Goal: Task Accomplishment & Management: Complete application form

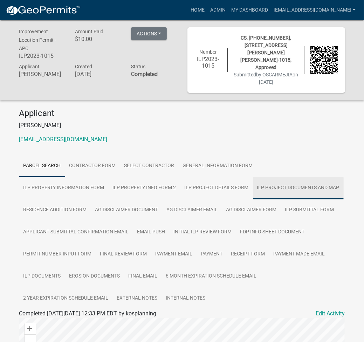
click at [253, 181] on link "ILP Project Documents and Map" at bounding box center [298, 188] width 91 height 22
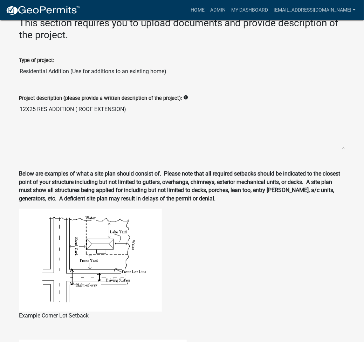
scroll to position [674, 0]
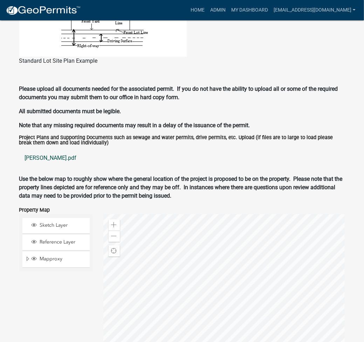
click at [41, 153] on link "[PERSON_NAME].pdf" at bounding box center [182, 157] width 326 height 17
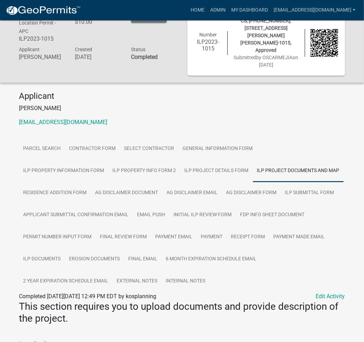
scroll to position [0, 0]
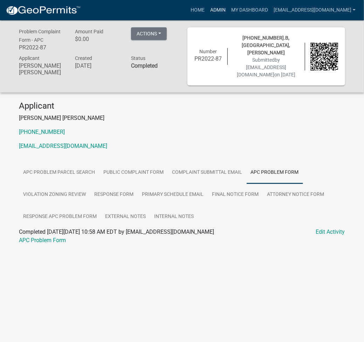
click at [228, 5] on link "Admin" at bounding box center [217, 10] width 21 height 13
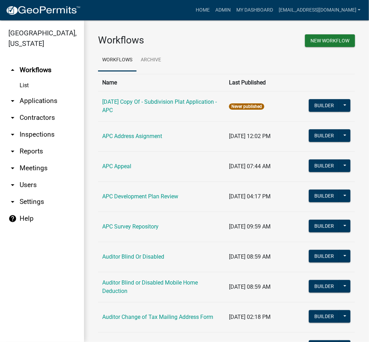
click at [39, 102] on link "arrow_drop_down Applications" at bounding box center [42, 100] width 84 height 17
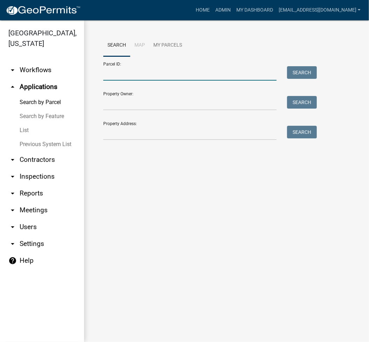
click at [189, 75] on input "Parcel ID:" at bounding box center [189, 73] width 173 height 14
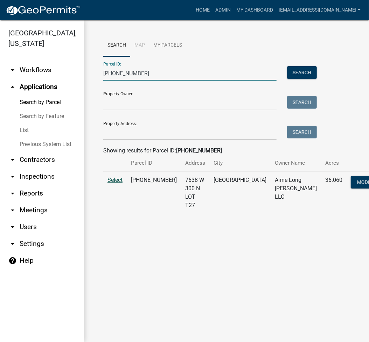
type input "021-119-013"
click at [116, 183] on span "Select" at bounding box center [114, 179] width 15 height 7
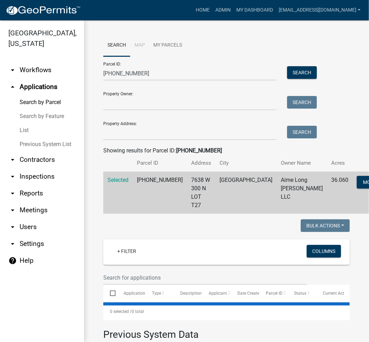
select select "3: 100"
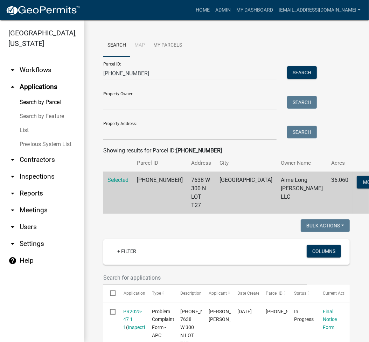
scroll to position [187, 0]
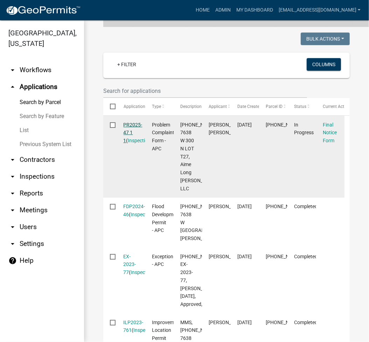
click at [131, 126] on link "PR2025-47 1 1" at bounding box center [133, 133] width 19 height 22
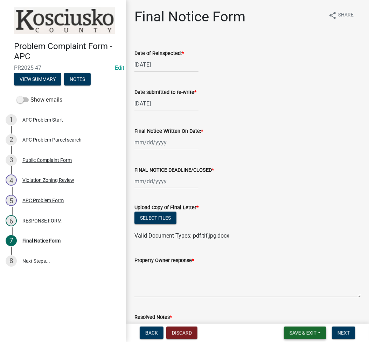
click at [302, 330] on span "Save & Exit" at bounding box center [302, 333] width 27 height 6
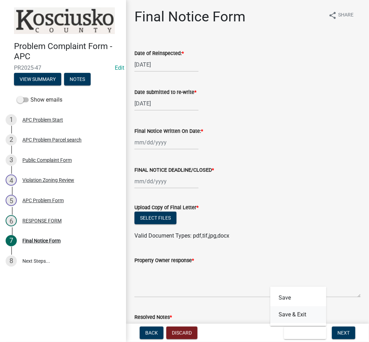
click at [292, 318] on button "Save & Exit" at bounding box center [298, 314] width 56 height 17
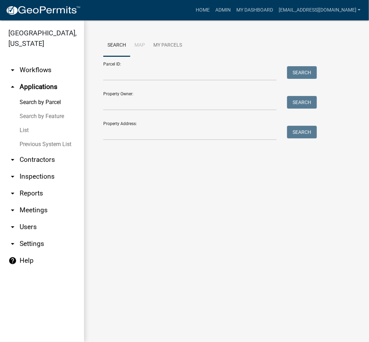
click at [23, 131] on link "List" at bounding box center [42, 130] width 84 height 14
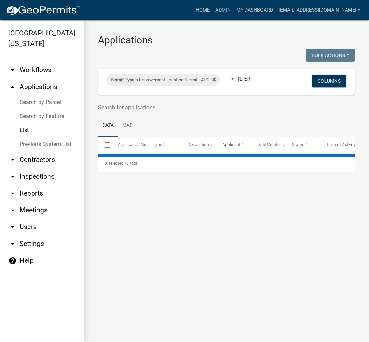
select select "2: 50"
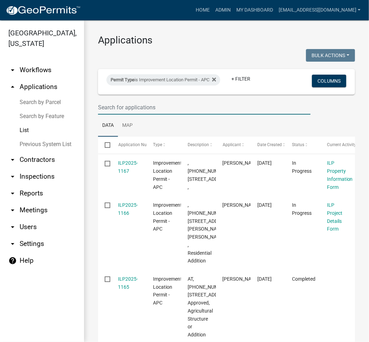
click at [169, 102] on input "text" at bounding box center [204, 107] width 212 height 14
click at [250, 78] on link "+ Filter" at bounding box center [241, 78] width 30 height 13
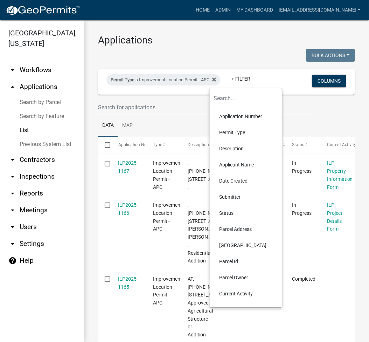
click at [240, 147] on li "Description" at bounding box center [246, 148] width 64 height 16
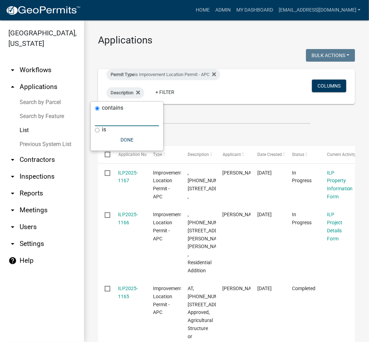
click at [136, 120] on input "text" at bounding box center [127, 119] width 64 height 14
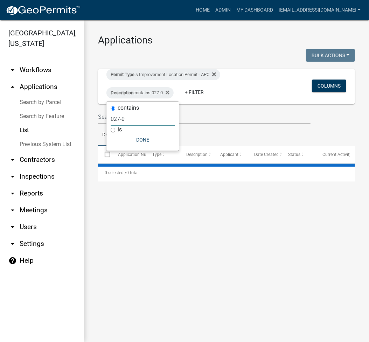
type input "027-09"
select select "2: 50"
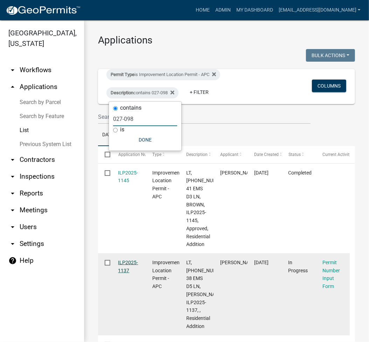
type input "027-098"
click at [133, 262] on link "ILP2025-1137" at bounding box center [128, 266] width 20 height 14
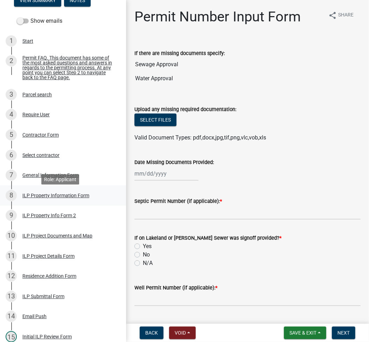
scroll to position [93, 0]
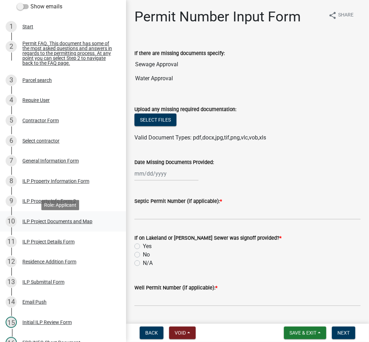
click at [39, 222] on div "ILP Project Documents and Map" at bounding box center [57, 221] width 70 height 5
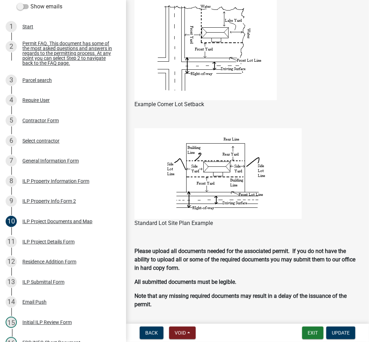
scroll to position [747, 0]
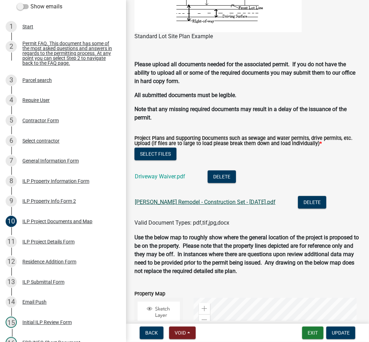
click at [172, 198] on link "Whitlock Remodel - Construction Set - 9-10-25.pdf" at bounding box center [205, 201] width 141 height 7
click at [50, 284] on div "ILP Submittal Form" at bounding box center [43, 281] width 42 height 5
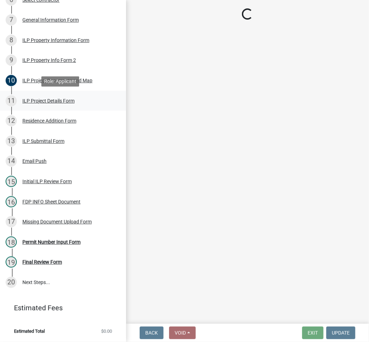
scroll to position [237, 0]
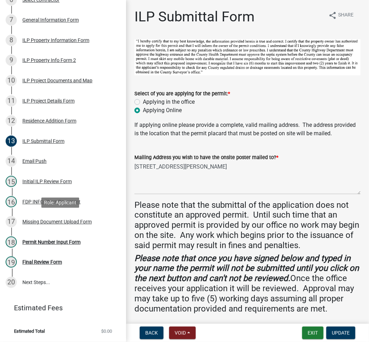
click at [38, 221] on div "Missing Document Upload Form" at bounding box center [56, 221] width 69 height 5
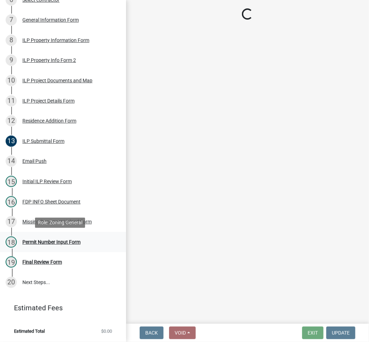
click at [66, 240] on div "Permit Number Input Form" at bounding box center [51, 241] width 58 height 5
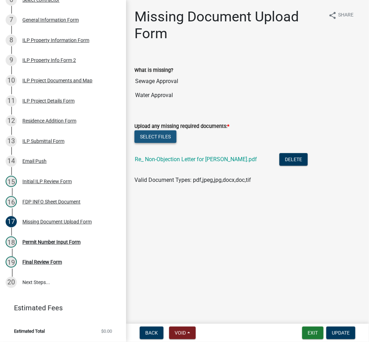
click at [146, 136] on button "Select files" at bounding box center [155, 136] width 42 height 13
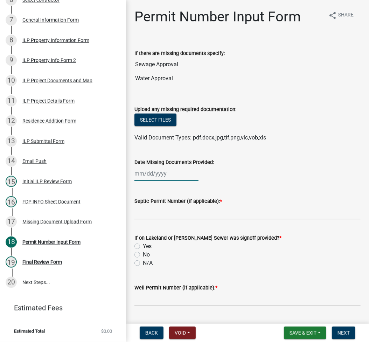
click at [140, 173] on div at bounding box center [166, 173] width 64 height 14
select select "9"
select select "2025"
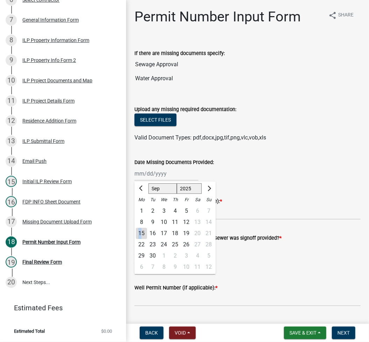
click at [140, 233] on div "15" at bounding box center [141, 233] width 11 height 11
type input "09/15/2025"
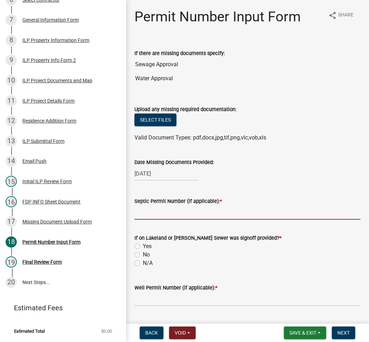
click at [168, 208] on input "Septic Permit Number (if applicable): *" at bounding box center [247, 212] width 226 height 14
type input "EMAIL"
click at [143, 250] on input "No" at bounding box center [145, 252] width 5 height 5
radio input "true"
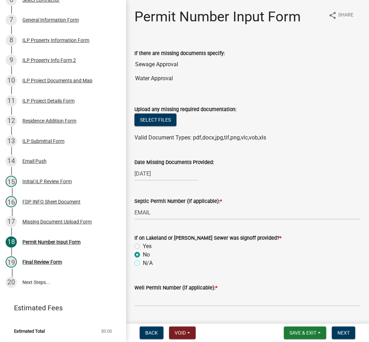
click at [143, 259] on input "N/A" at bounding box center [145, 261] width 5 height 5
radio input "true"
type input "EMAIL"
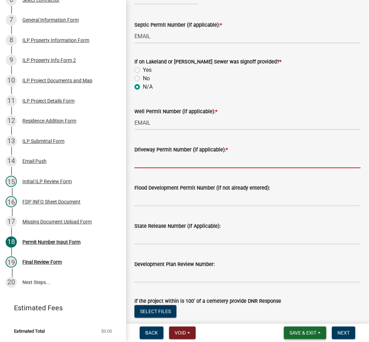
click at [306, 330] on span "Save & Exit" at bounding box center [302, 333] width 27 height 6
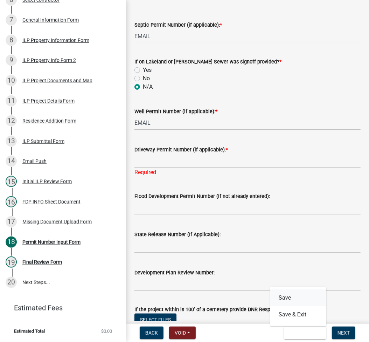
click at [284, 296] on button "Save" at bounding box center [298, 297] width 56 height 17
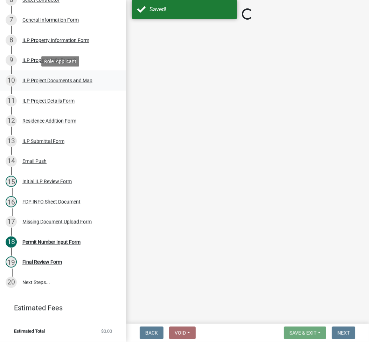
click at [56, 78] on div "ILP Project Documents and Map" at bounding box center [57, 80] width 70 height 5
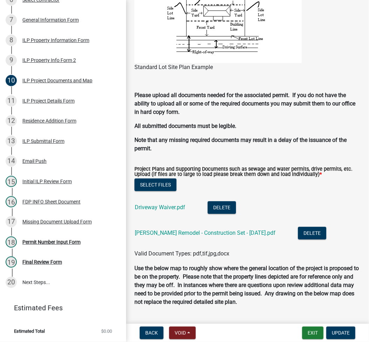
scroll to position [747, 0]
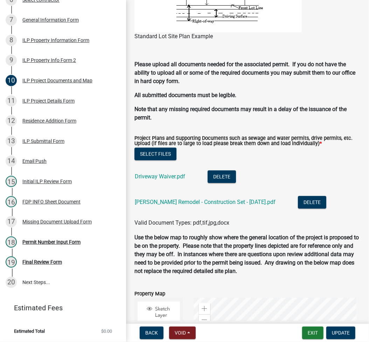
click at [142, 172] on div "Driveway Waiver.pdf" at bounding box center [166, 177] width 62 height 14
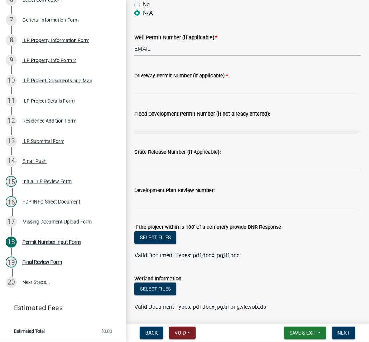
scroll to position [329, 0]
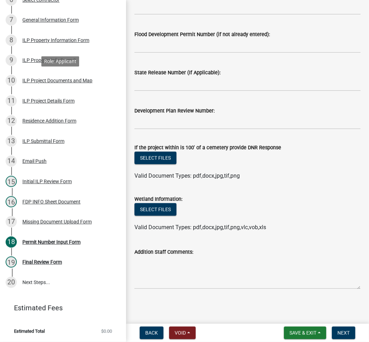
click at [43, 81] on div "ILP Project Documents and Map" at bounding box center [57, 80] width 70 height 5
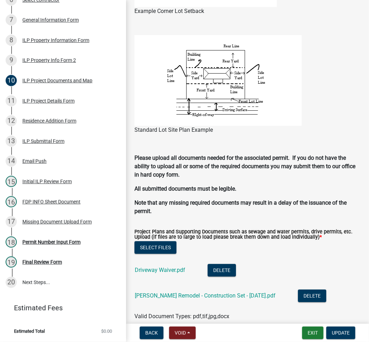
scroll to position [840, 0]
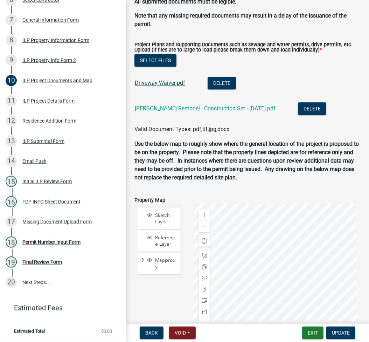
click at [154, 82] on link "Driveway Waiver.pdf" at bounding box center [160, 82] width 50 height 7
click at [40, 222] on div "Missing Document Upload Form" at bounding box center [56, 221] width 69 height 5
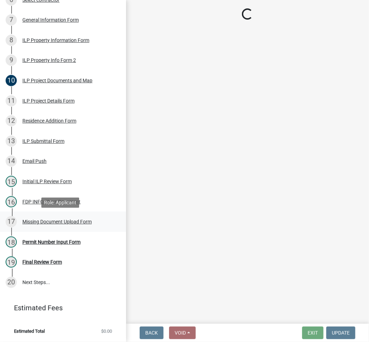
scroll to position [0, 0]
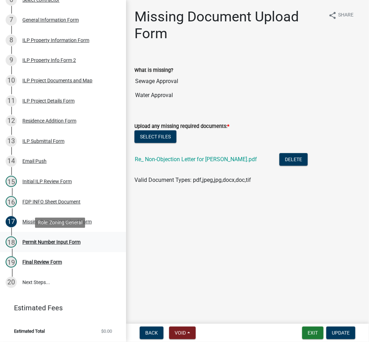
click at [49, 244] on div "Permit Number Input Form" at bounding box center [51, 241] width 58 height 5
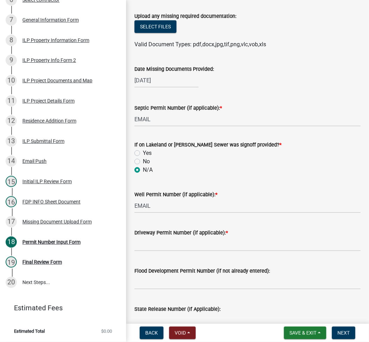
scroll to position [187, 0]
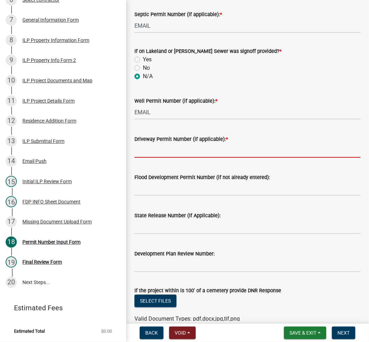
click at [186, 154] on input "Driveway Permit Number (if applicable): *" at bounding box center [247, 150] width 226 height 14
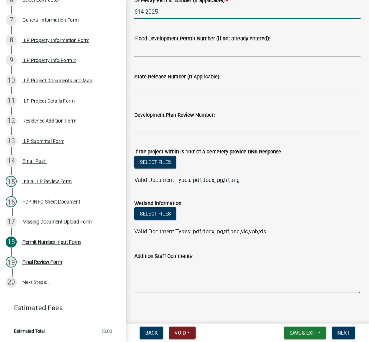
scroll to position [329, 0]
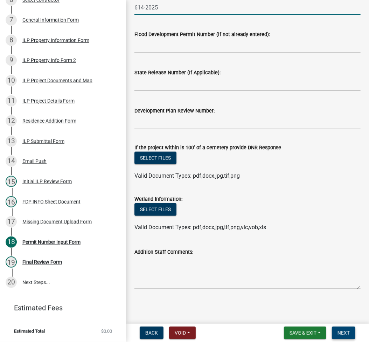
type input "614-2025"
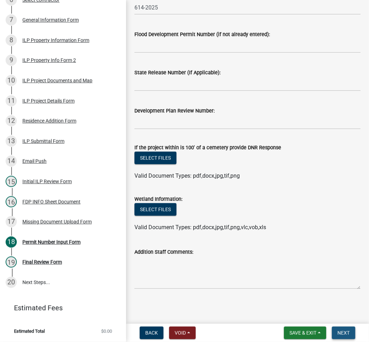
click at [351, 330] on button "Next" at bounding box center [343, 332] width 23 height 13
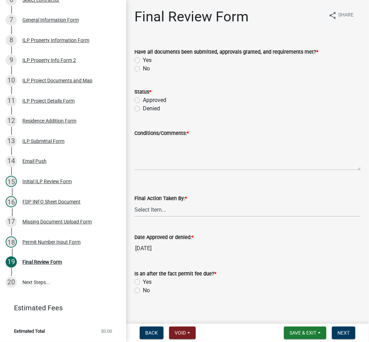
click at [143, 60] on label "Yes" at bounding box center [147, 60] width 9 height 8
click at [143, 60] on input "Yes" at bounding box center [145, 58] width 5 height 5
radio input "true"
click at [143, 99] on label "Approved" at bounding box center [154, 100] width 23 height 8
click at [143, 99] on input "Approved" at bounding box center [145, 98] width 5 height 5
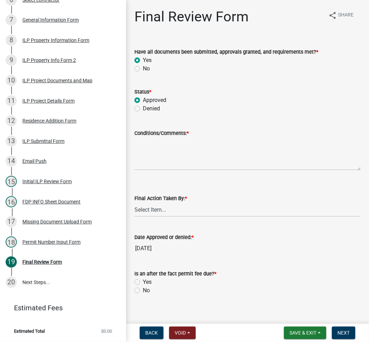
radio input "true"
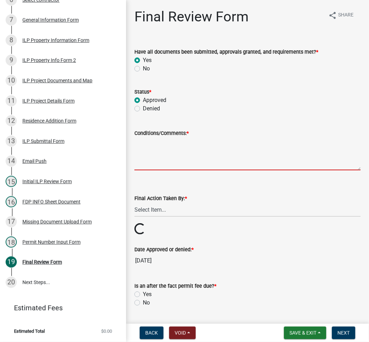
click at [183, 158] on textarea "Conditions/Comments: *" at bounding box center [247, 153] width 226 height 33
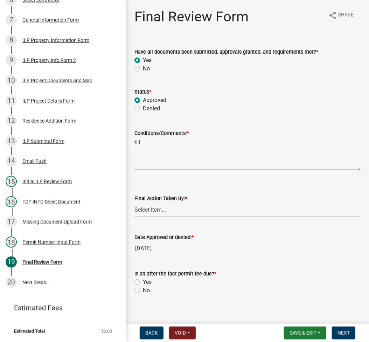
type textarea "t"
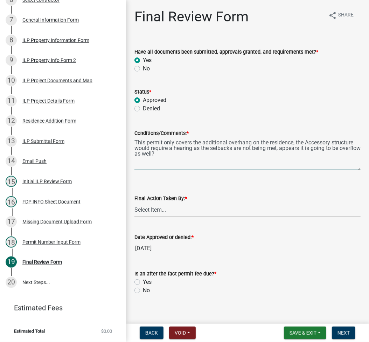
type textarea "This permit only covers the additional overhang on the residence, the Accessory…"
click at [196, 210] on select "Select Item... MMS LT AT CS Vacant Vacant" at bounding box center [247, 209] width 226 height 14
click at [134, 202] on select "Select Item... MMS LT AT CS Vacant Vacant" at bounding box center [247, 209] width 226 height 14
select select "fc758b50-acba-4166-9f24-5248f0f78016"
click at [143, 287] on label "No" at bounding box center [146, 290] width 7 height 8
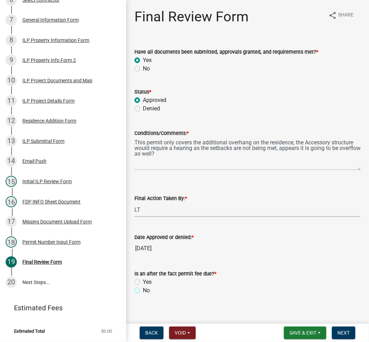
click at [143, 287] on input "No" at bounding box center [145, 288] width 5 height 5
radio input "true"
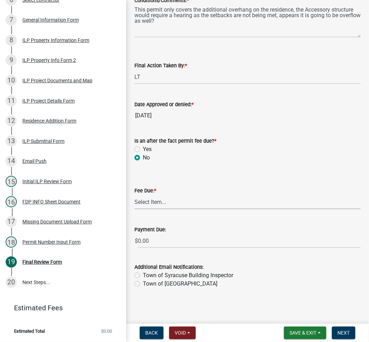
click at [159, 202] on select "Select Item... N/A $10.00 $25.00 $125.00 $250 $500 $500 + $10.00 for every 10 s…" at bounding box center [247, 202] width 226 height 14
click at [134, 209] on select "Select Item... N/A $10.00 $25.00 $125.00 $250 $500 $500 + $10.00 for every 10 s…" at bounding box center [247, 202] width 226 height 14
select select "6f482d1d-eb35-47e6-92b0-143404755581"
click at [342, 334] on span "Next" at bounding box center [343, 333] width 12 height 6
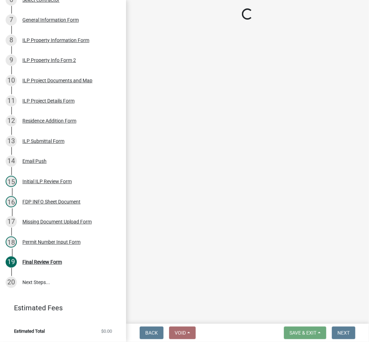
scroll to position [277, 0]
select select "3: 3"
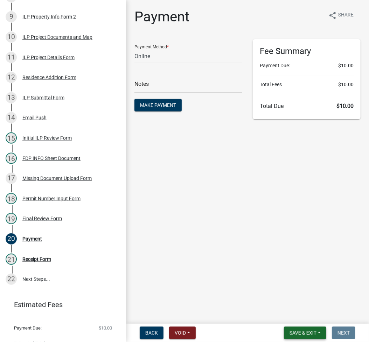
click at [303, 330] on span "Save & Exit" at bounding box center [302, 333] width 27 height 6
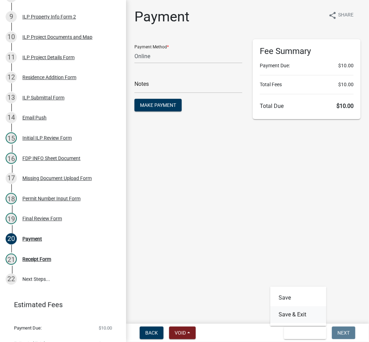
click at [285, 314] on button "Save & Exit" at bounding box center [298, 314] width 56 height 17
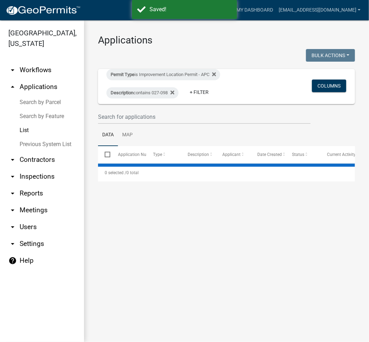
select select "2: 50"
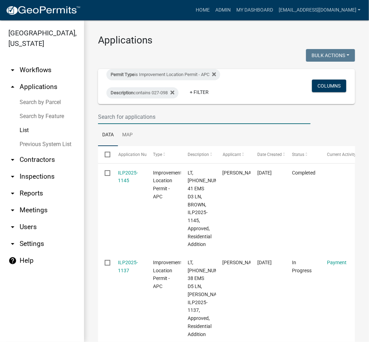
click at [126, 115] on input "text" at bounding box center [204, 117] width 212 height 14
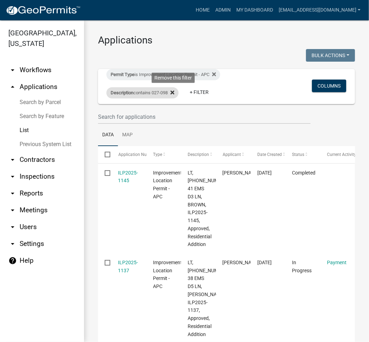
click at [173, 92] on icon at bounding box center [172, 93] width 4 height 6
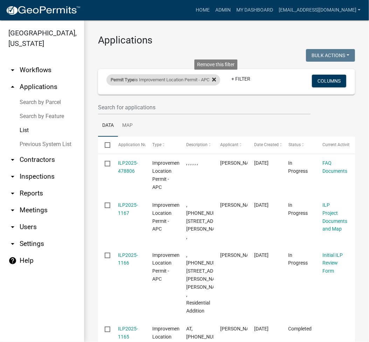
click at [216, 78] on icon at bounding box center [214, 79] width 4 height 4
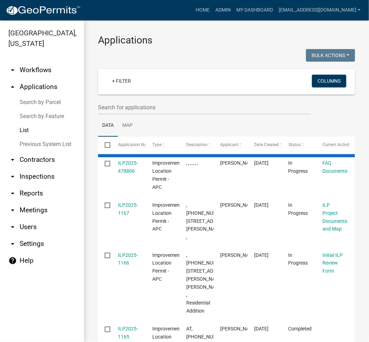
click at [35, 99] on link "Search by Parcel" at bounding box center [42, 102] width 84 height 14
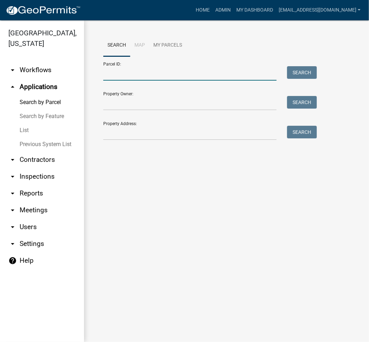
click at [156, 75] on input "Parcel ID:" at bounding box center [189, 73] width 173 height 14
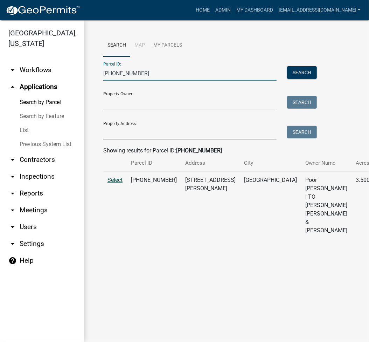
type input "029-083-019"
click at [119, 183] on span "Select" at bounding box center [114, 179] width 15 height 7
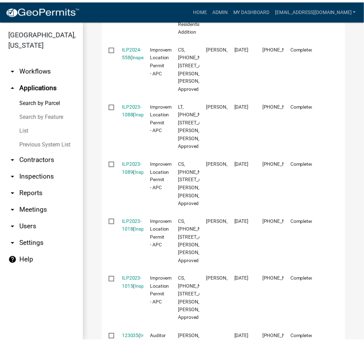
scroll to position [373, 0]
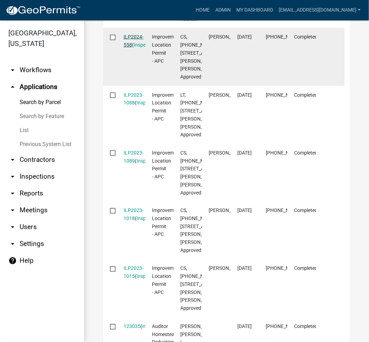
click at [135, 48] on link "ILP2024-558" at bounding box center [134, 41] width 20 height 14
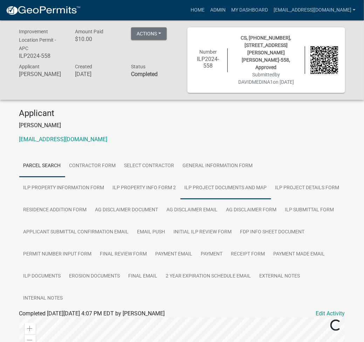
click at [180, 177] on link "ILP Project Documents and Map" at bounding box center [225, 188] width 91 height 22
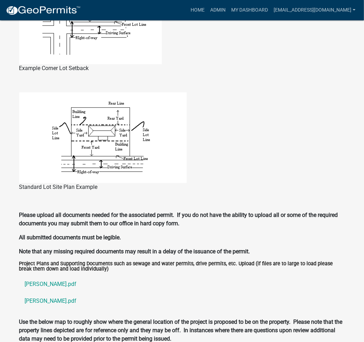
scroll to position [653, 0]
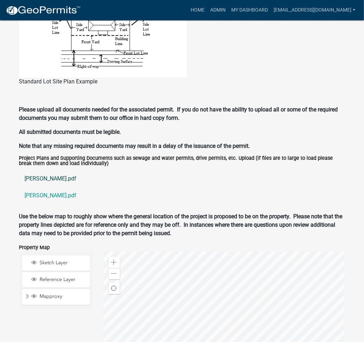
click at [41, 170] on link "mejia.pdf" at bounding box center [182, 178] width 326 height 17
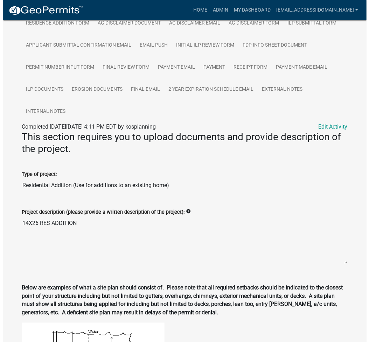
scroll to position [0, 0]
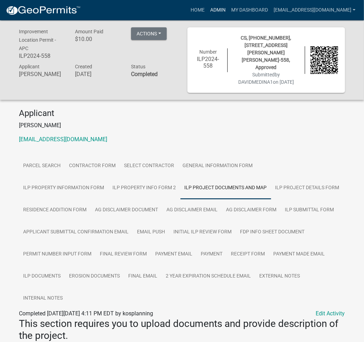
click at [228, 10] on link "Admin" at bounding box center [217, 10] width 21 height 13
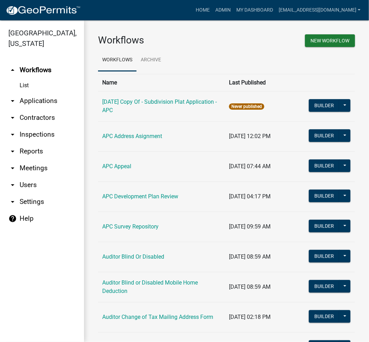
click at [45, 100] on link "arrow_drop_down Applications" at bounding box center [42, 100] width 84 height 17
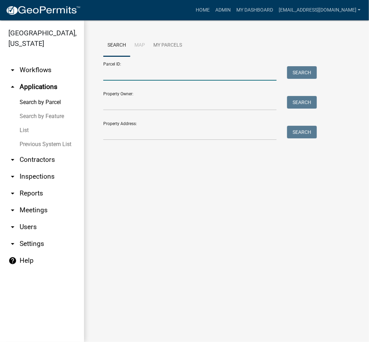
click at [142, 81] on input "Parcel ID:" at bounding box center [189, 73] width 173 height 14
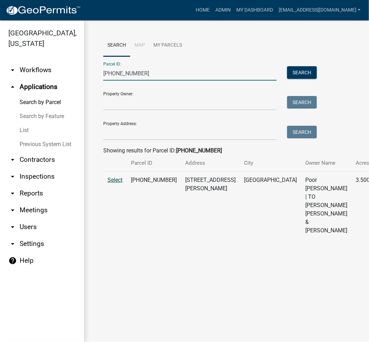
type input "029-083-019"
click at [113, 183] on span "Select" at bounding box center [114, 179] width 15 height 7
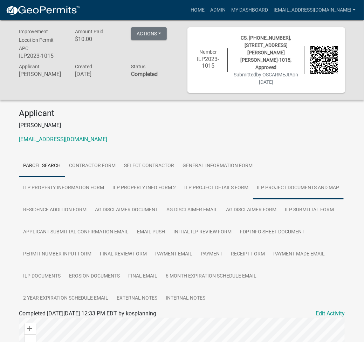
click at [253, 177] on link "ILP Project Documents and Map" at bounding box center [298, 188] width 91 height 22
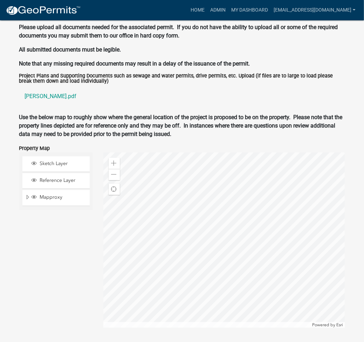
scroll to position [747, 0]
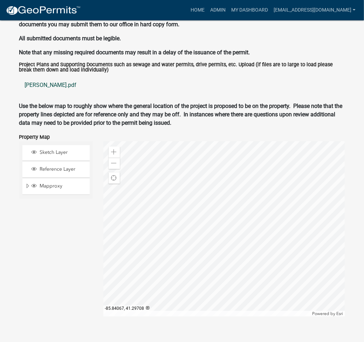
click at [39, 77] on link "[PERSON_NAME].pdf" at bounding box center [182, 85] width 326 height 17
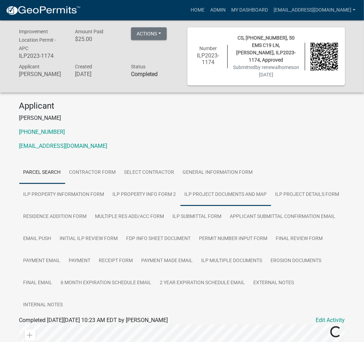
click at [180, 194] on link "ILP Project Documents and Map" at bounding box center [225, 194] width 91 height 22
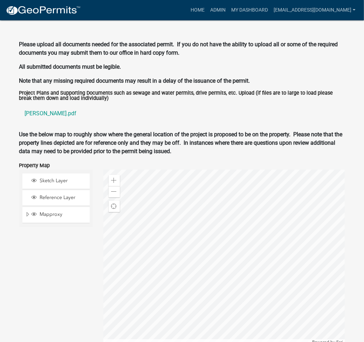
scroll to position [741, 0]
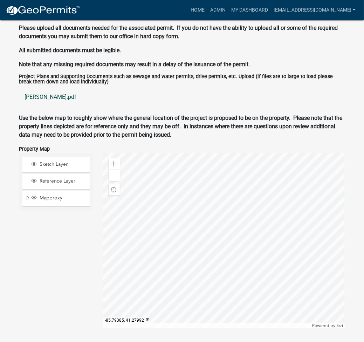
click at [34, 89] on link "powell.pdf" at bounding box center [182, 97] width 326 height 17
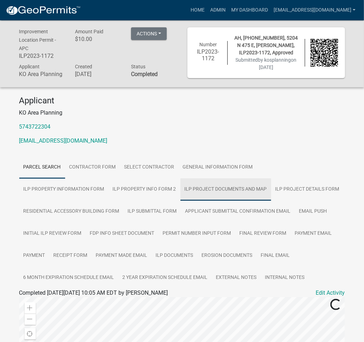
click at [180, 193] on link "ILP Project Documents and Map" at bounding box center [225, 189] width 91 height 22
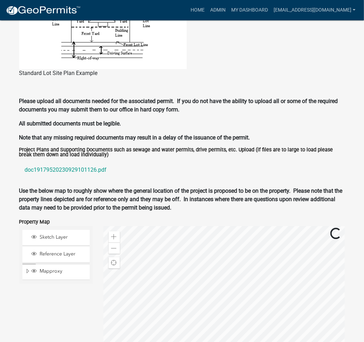
scroll to position [741, 0]
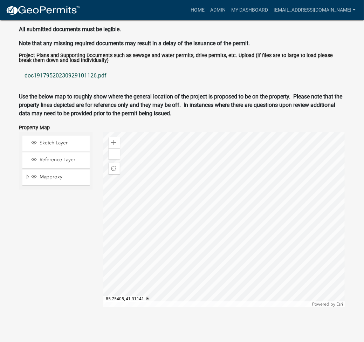
click at [80, 76] on link "doc19179520230929101126.pdf" at bounding box center [182, 75] width 326 height 17
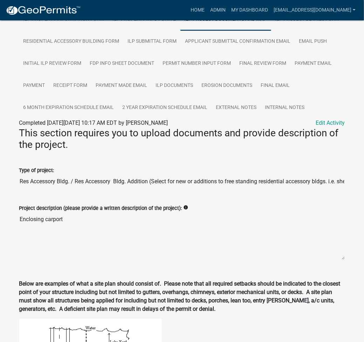
scroll to position [0, 0]
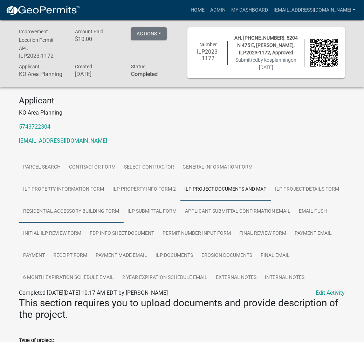
click at [73, 217] on link "Residential Accessory Building Form" at bounding box center [71, 211] width 104 height 22
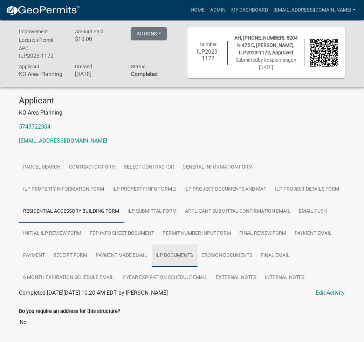
click at [183, 254] on link "ILP Documents" at bounding box center [175, 255] width 46 height 22
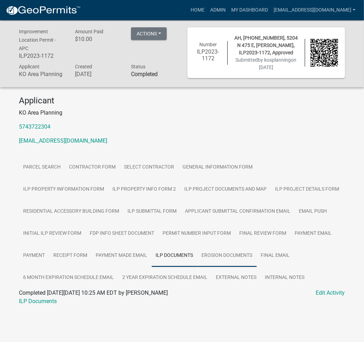
scroll to position [20, 0]
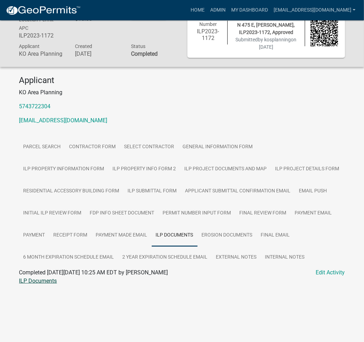
click at [44, 284] on link "ILP Documents" at bounding box center [38, 280] width 38 height 7
click at [47, 284] on link "ILP Documents" at bounding box center [38, 280] width 38 height 7
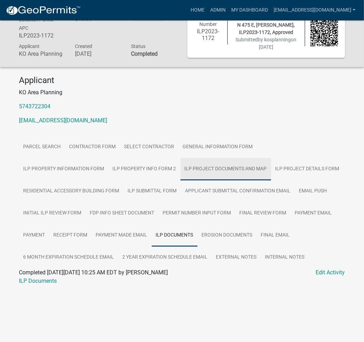
click at [180, 176] on link "ILP Project Documents and Map" at bounding box center [225, 169] width 91 height 22
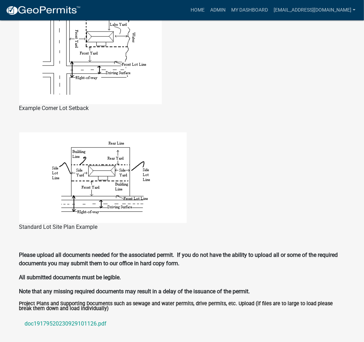
scroll to position [674, 0]
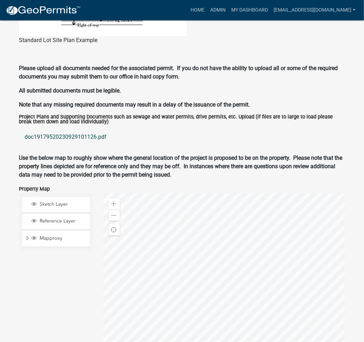
click at [70, 144] on link "doc19179520230929101126.pdf" at bounding box center [182, 136] width 326 height 17
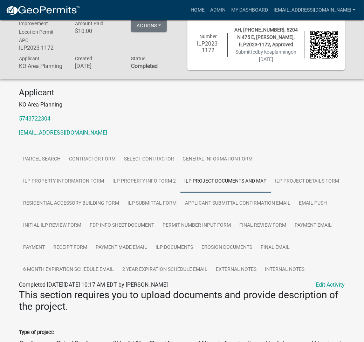
scroll to position [0, 0]
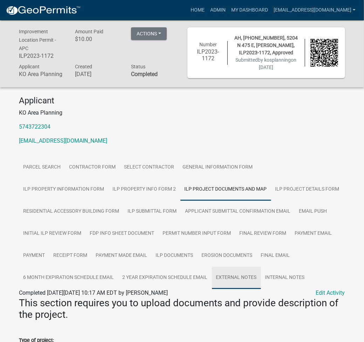
click at [246, 284] on link "External Notes" at bounding box center [236, 277] width 49 height 22
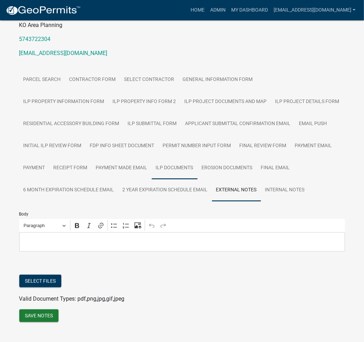
scroll to position [106, 0]
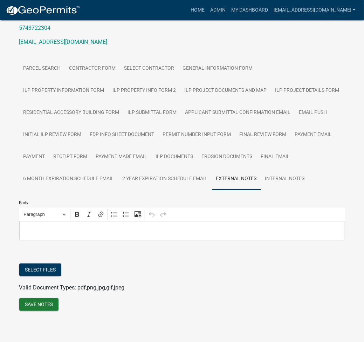
click at [76, 234] on p "Editor editing area: main. Press Alt+0 for help." at bounding box center [182, 230] width 318 height 8
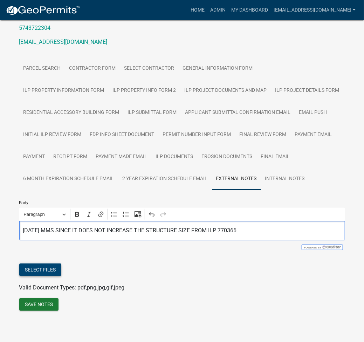
click at [41, 272] on button "Select files" at bounding box center [40, 269] width 42 height 13
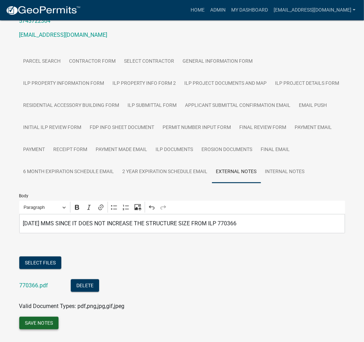
click at [50, 328] on button "Save Notes" at bounding box center [38, 322] width 39 height 13
click at [32, 324] on button "Save Notes" at bounding box center [38, 322] width 39 height 13
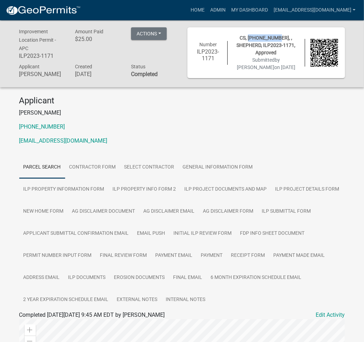
drag, startPoint x: 268, startPoint y: 37, endPoint x: 241, endPoint y: 37, distance: 27.3
click at [241, 37] on span "CS, [PHONE_NUMBER], , SHEPHERD, ILP2023-1171, Approved" at bounding box center [266, 45] width 59 height 20
copy span "019-074-002"
click at [180, 193] on link "ILP Project Documents and Map" at bounding box center [225, 189] width 91 height 22
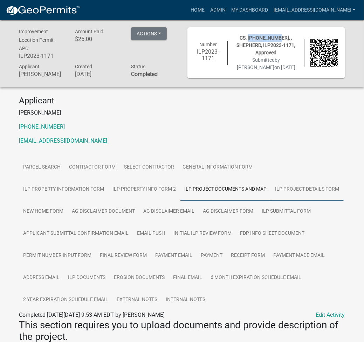
scroll to position [280, 0]
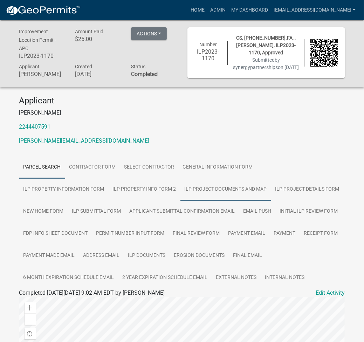
click at [180, 194] on link "ILP Project Documents and Map" at bounding box center [225, 189] width 91 height 22
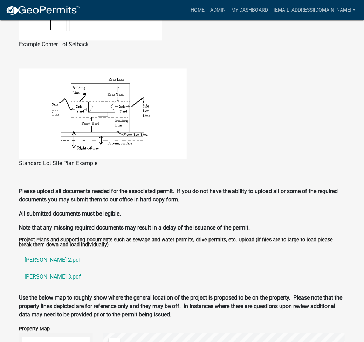
scroll to position [653, 0]
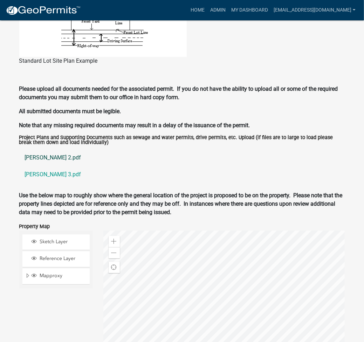
click at [36, 164] on link "[PERSON_NAME] 2.pdf" at bounding box center [182, 157] width 326 height 17
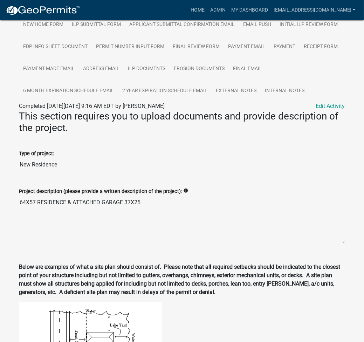
scroll to position [0, 0]
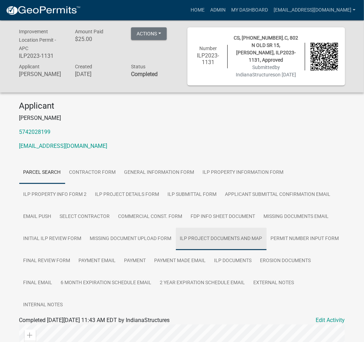
click at [218, 244] on link "ILP Project Documents and Map" at bounding box center [221, 239] width 91 height 22
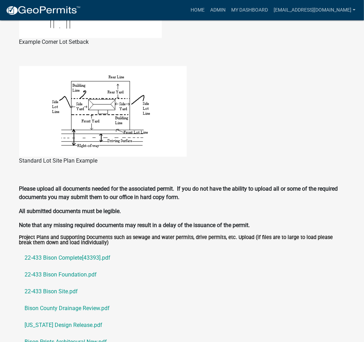
scroll to position [661, 0]
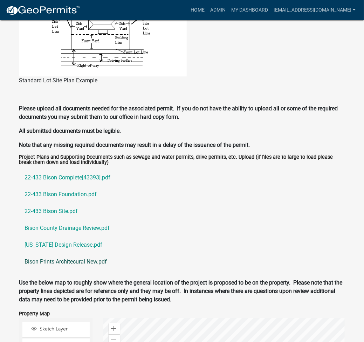
click at [58, 260] on link "Bison Prints Architecural New.pdf" at bounding box center [182, 261] width 326 height 17
